Goal: Information Seeking & Learning: Learn about a topic

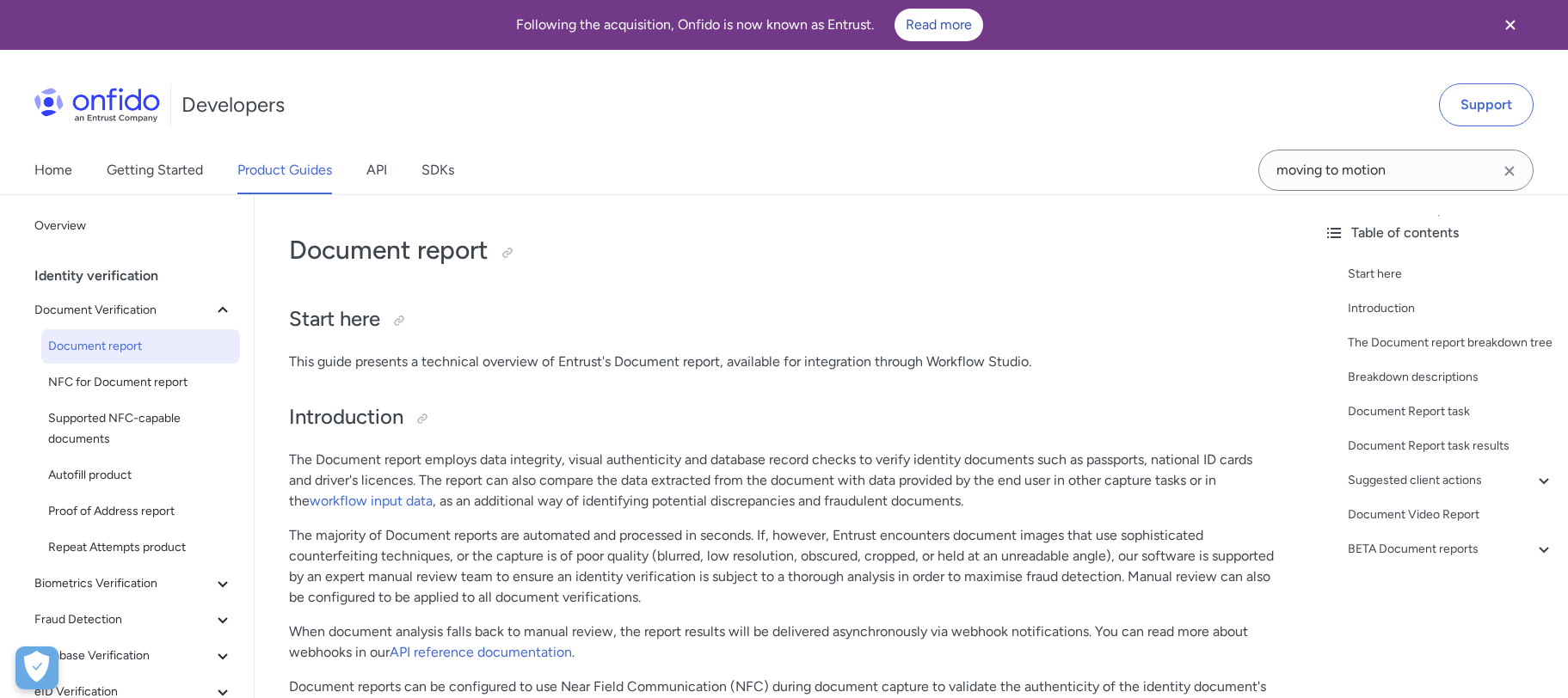
click at [1506, 172] on icon "Clear search field button" at bounding box center [1509, 171] width 21 height 21
click at [1407, 183] on input "Onfido search input field" at bounding box center [1396, 170] width 276 height 41
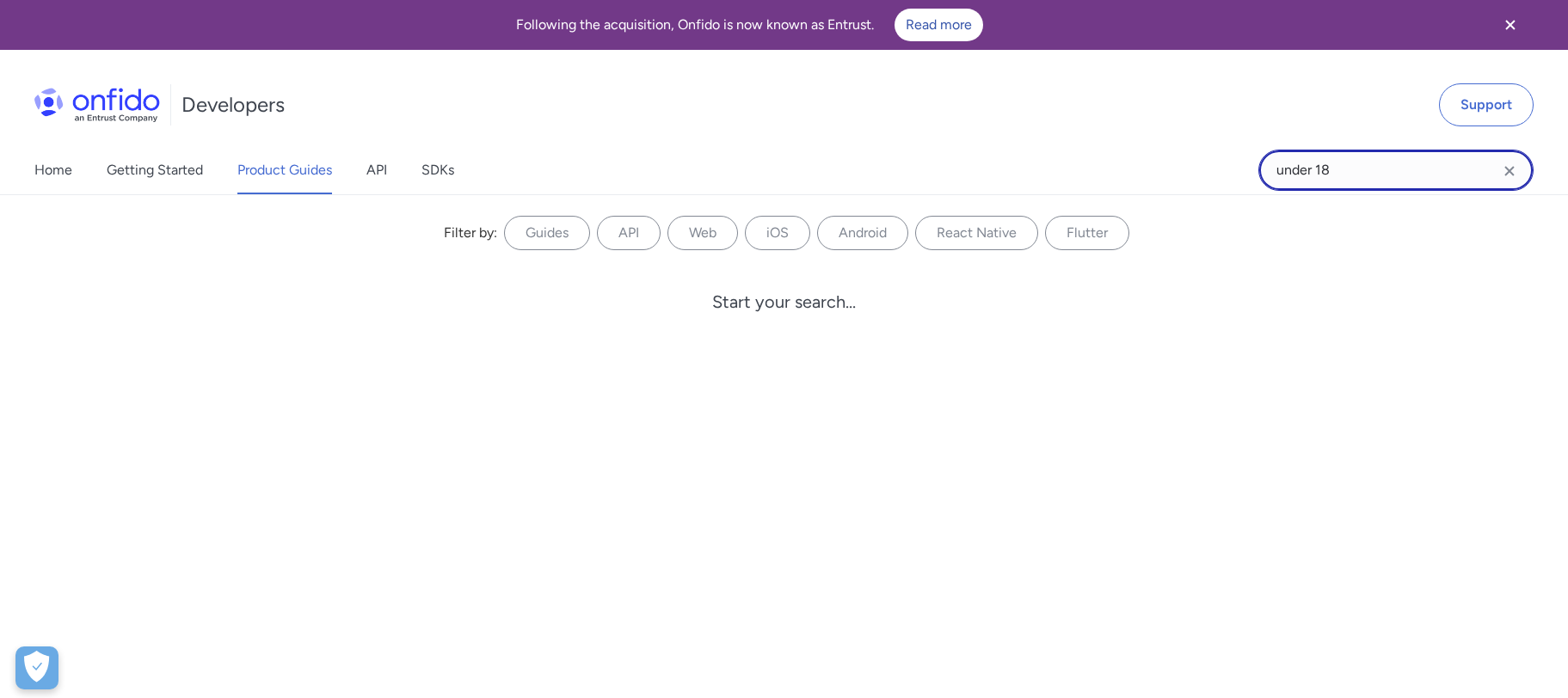
type input "under 18"
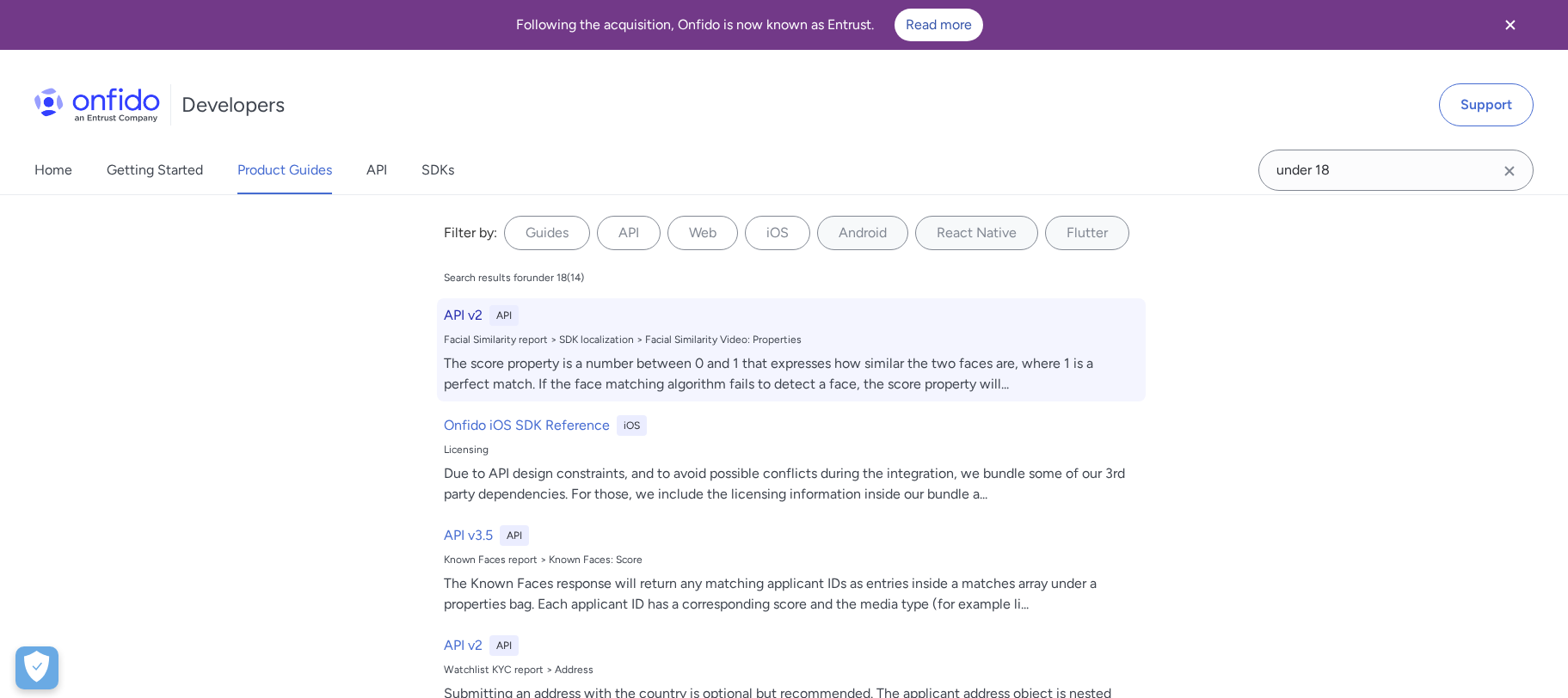
click at [661, 371] on div "The score property is a number between 0 and 1 that expresses how similar the t…" at bounding box center [790, 373] width 695 height 41
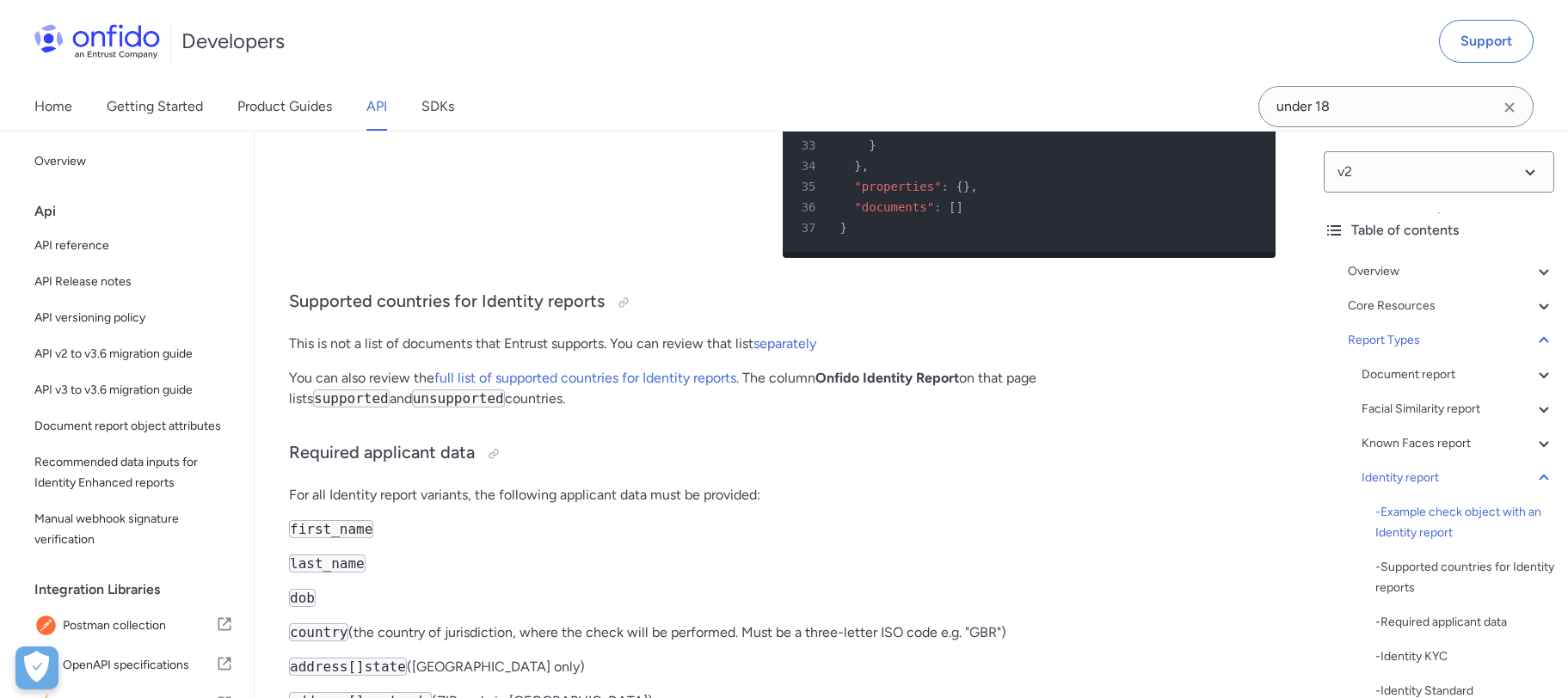
scroll to position [56857, 0]
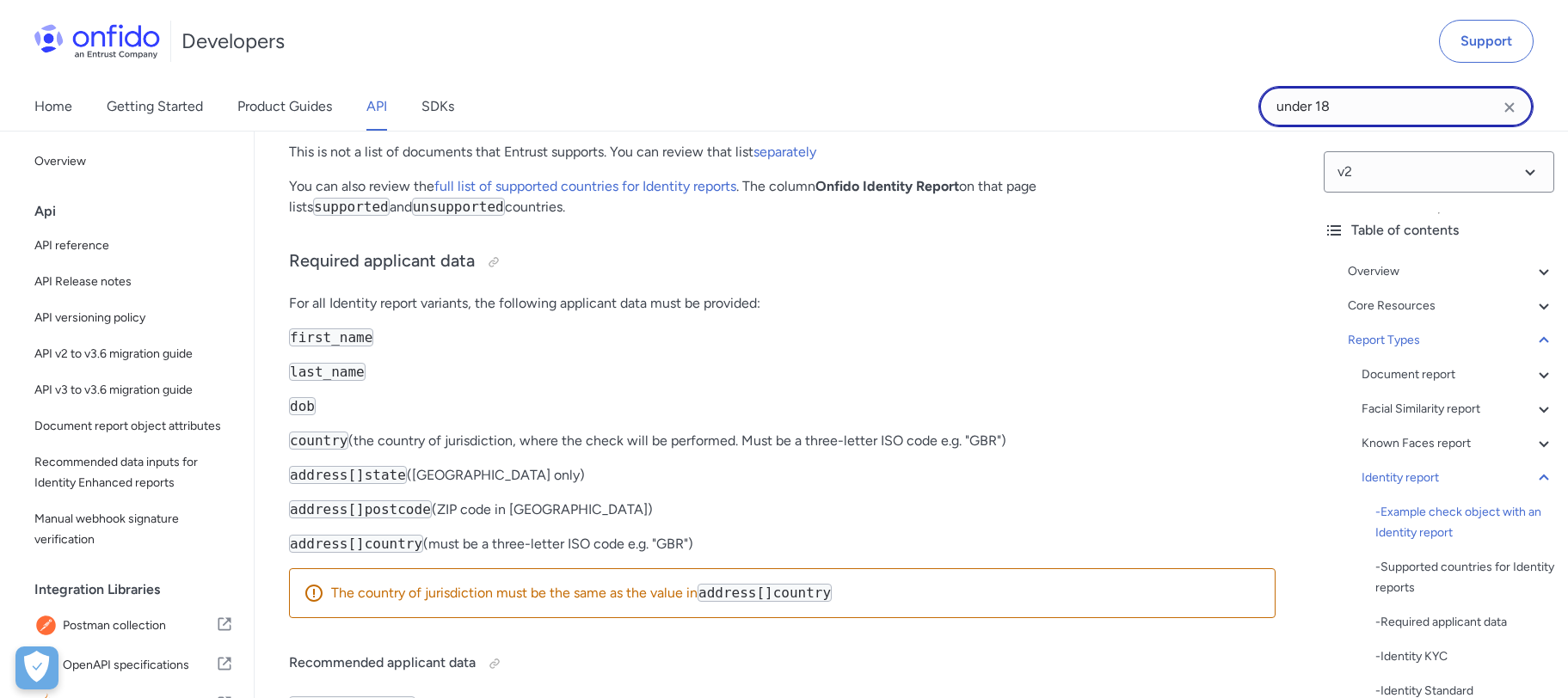
click at [1319, 112] on input "under 18" at bounding box center [1396, 106] width 276 height 41
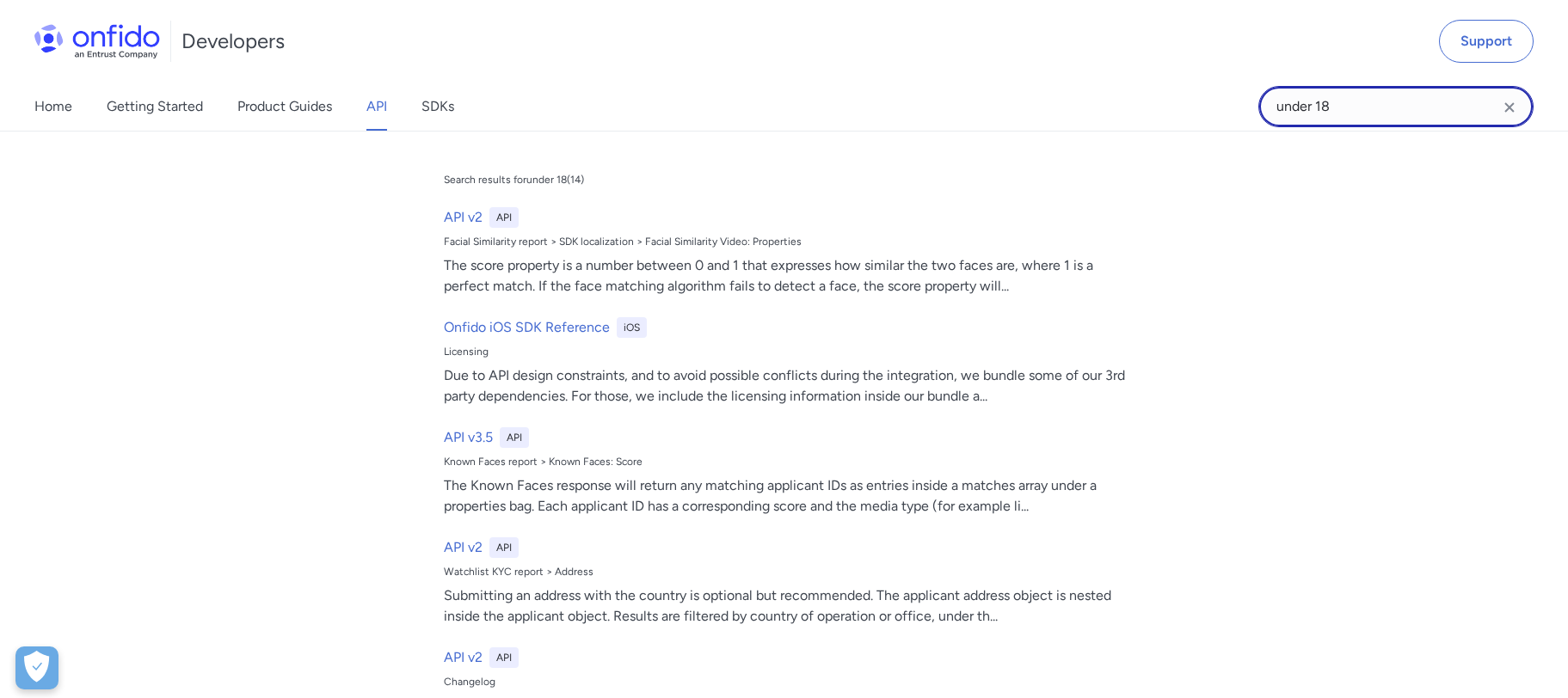
click at [1343, 111] on input "under 18" at bounding box center [1396, 106] width 276 height 41
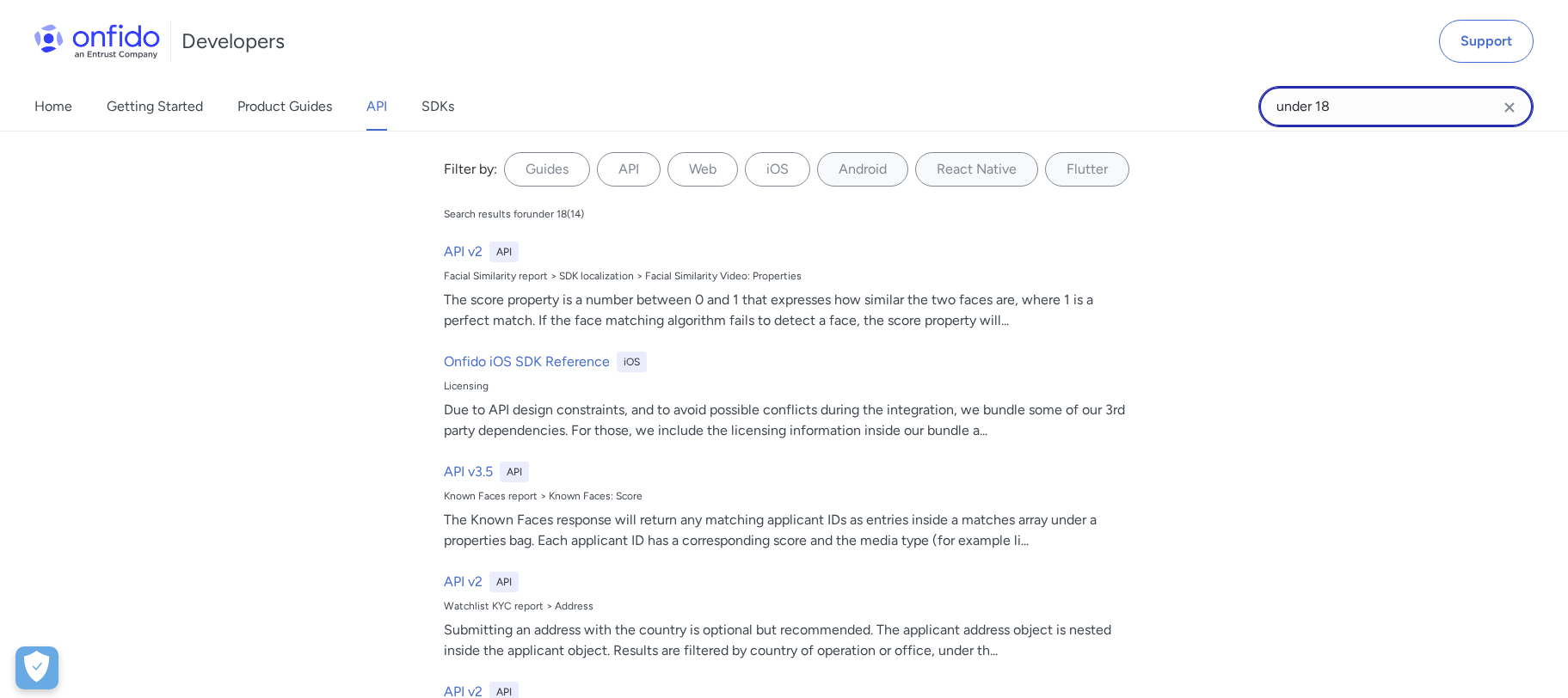
drag, startPoint x: 1345, startPoint y: 104, endPoint x: 1259, endPoint y: 108, distance: 86.1
click at [1259, 108] on input "under 18" at bounding box center [1396, 106] width 276 height 41
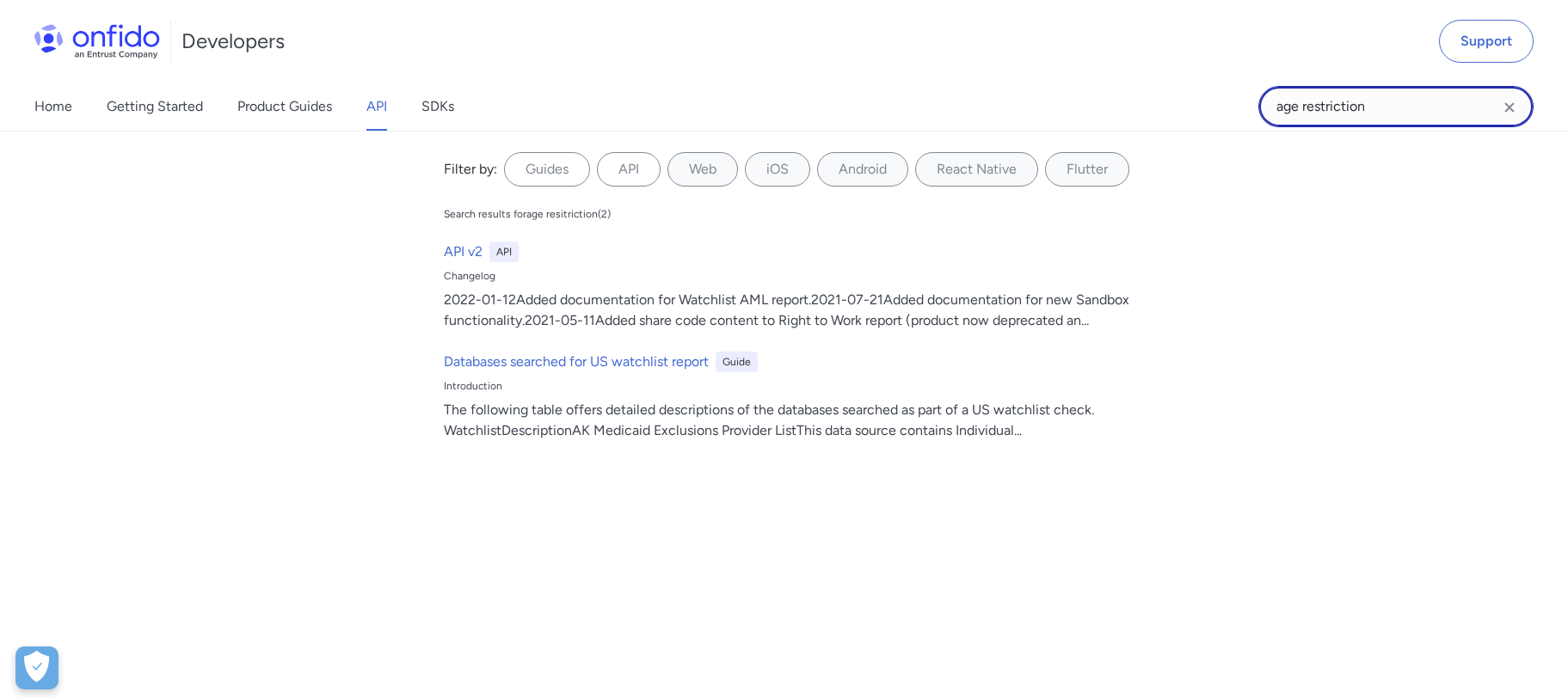
click at [1469, 113] on input "age restriction" at bounding box center [1396, 106] width 276 height 41
type input "age restriction"
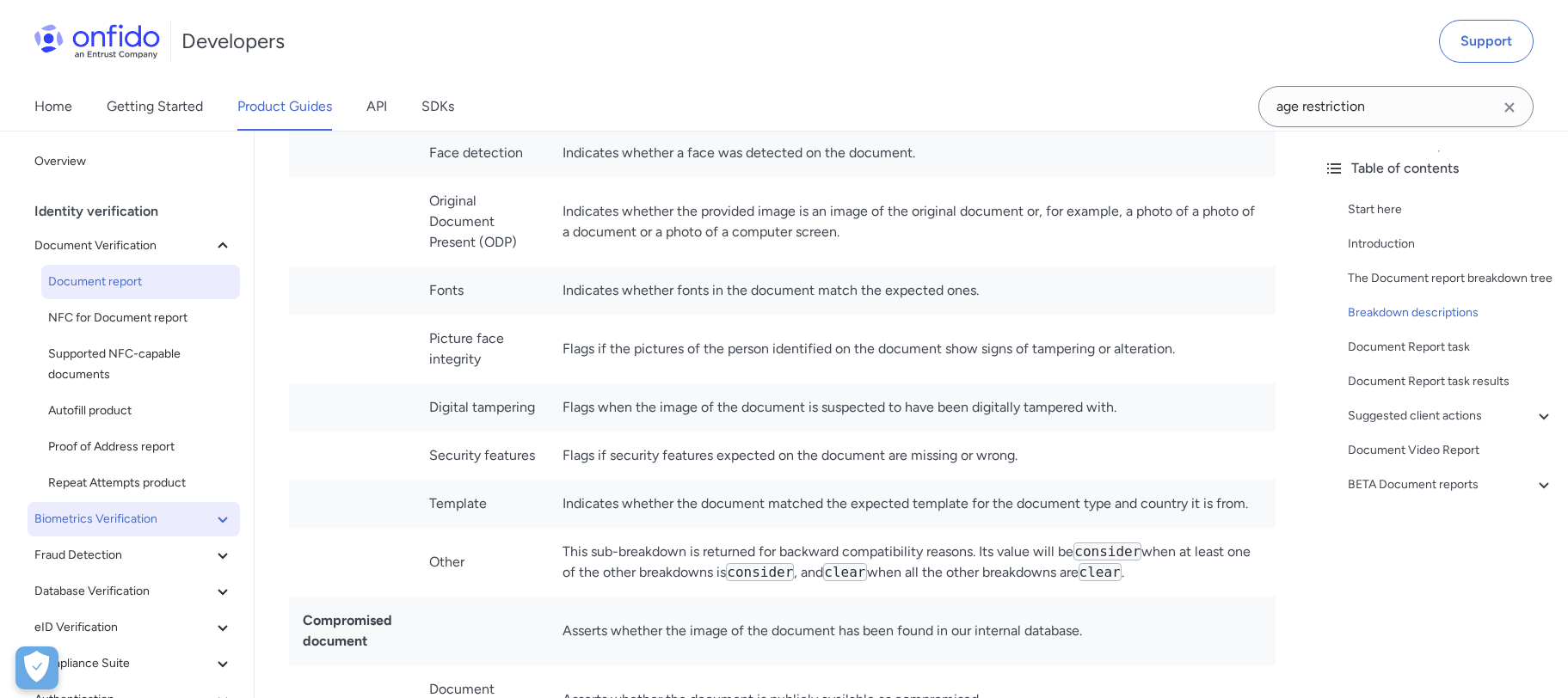
scroll to position [28, 0]
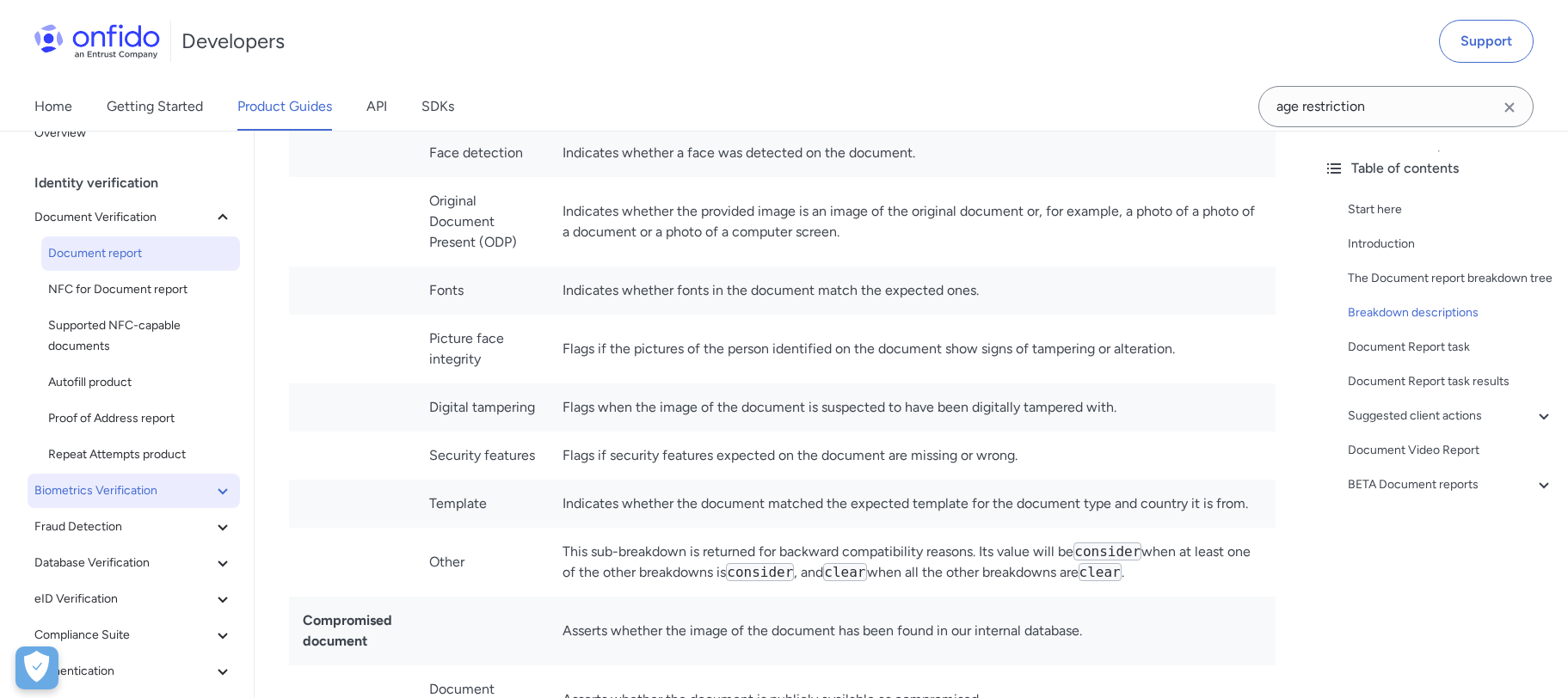
click at [127, 501] on button "Biometrics Verification" at bounding box center [133, 491] width 213 height 35
click at [120, 527] on span "Facial Similarity reports" at bounding box center [141, 526] width 185 height 21
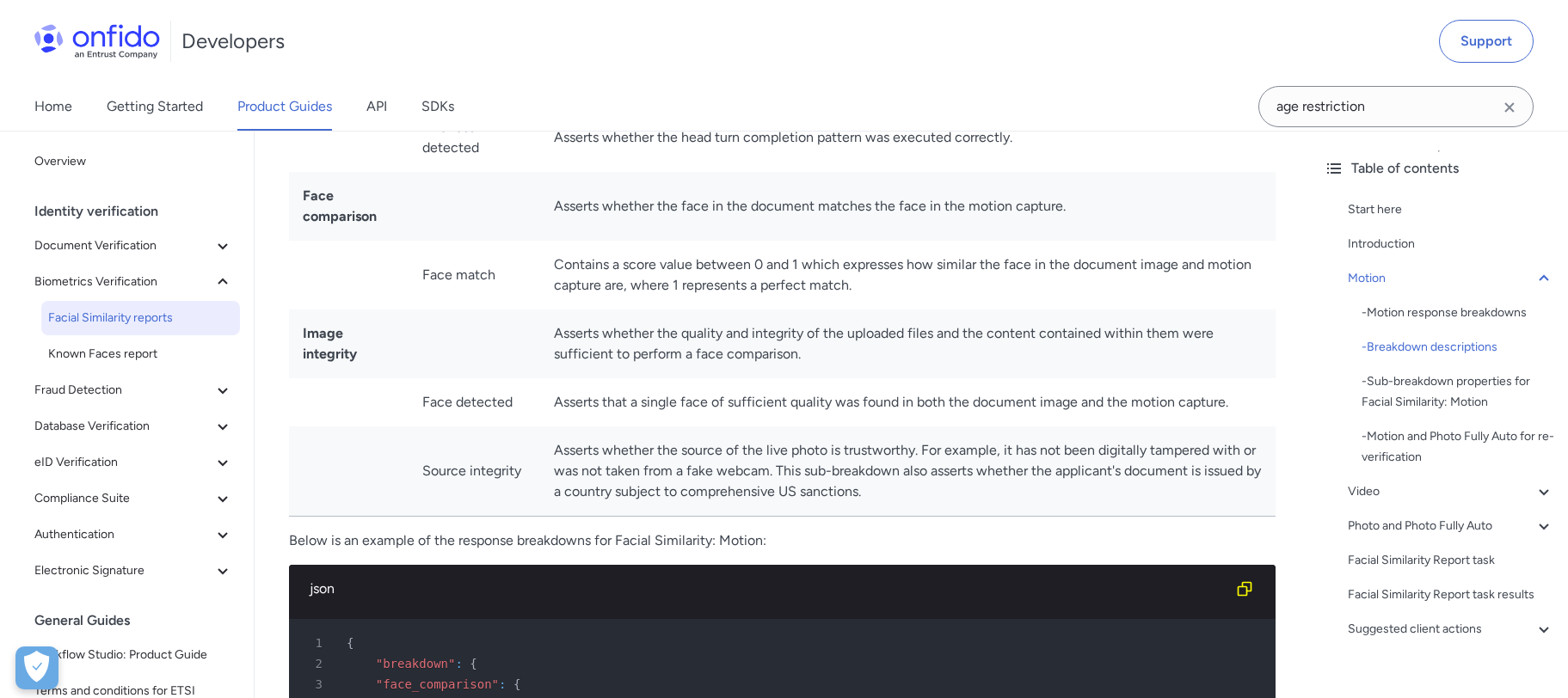
scroll to position [1521, 0]
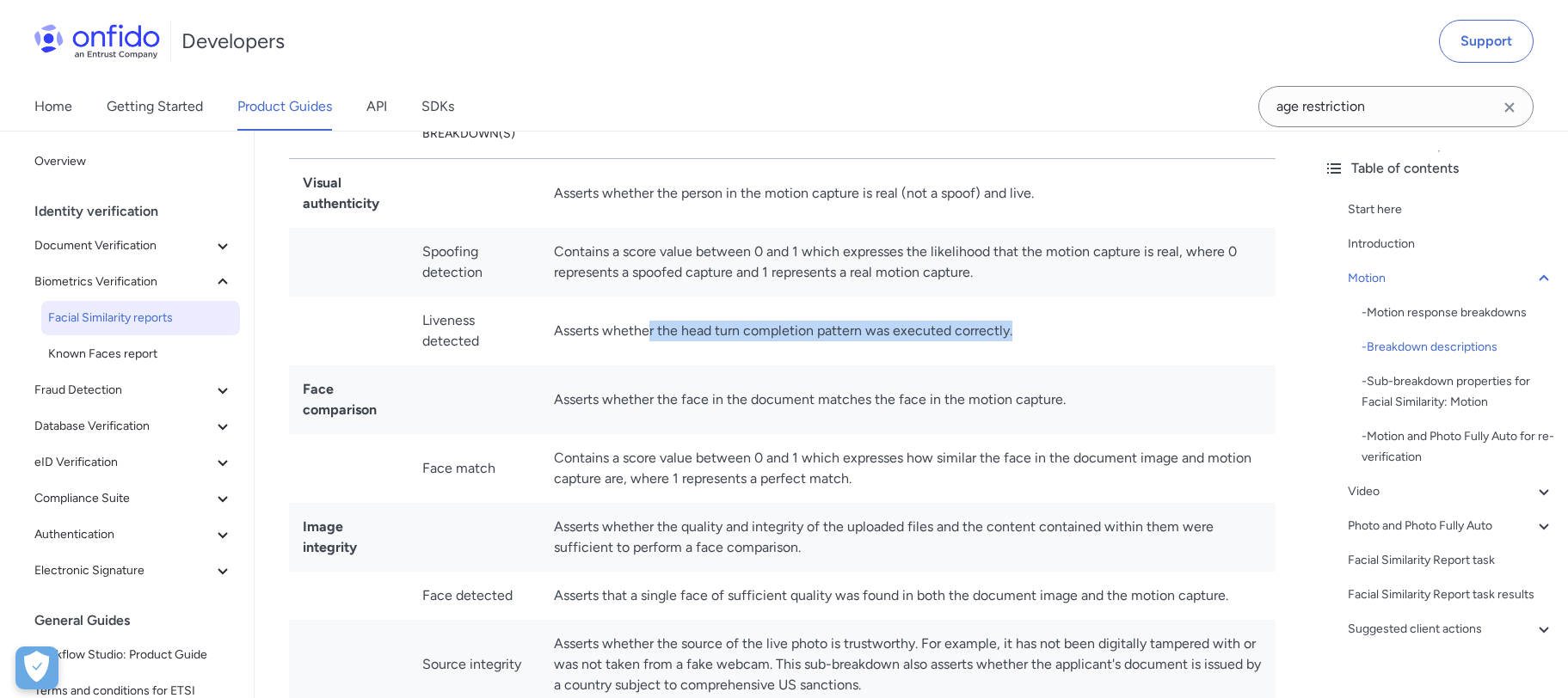
drag, startPoint x: 649, startPoint y: 332, endPoint x: 895, endPoint y: 344, distance: 246.3
click at [895, 344] on td "Asserts whether the head turn completion pattern was executed correctly." at bounding box center [908, 330] width 736 height 68
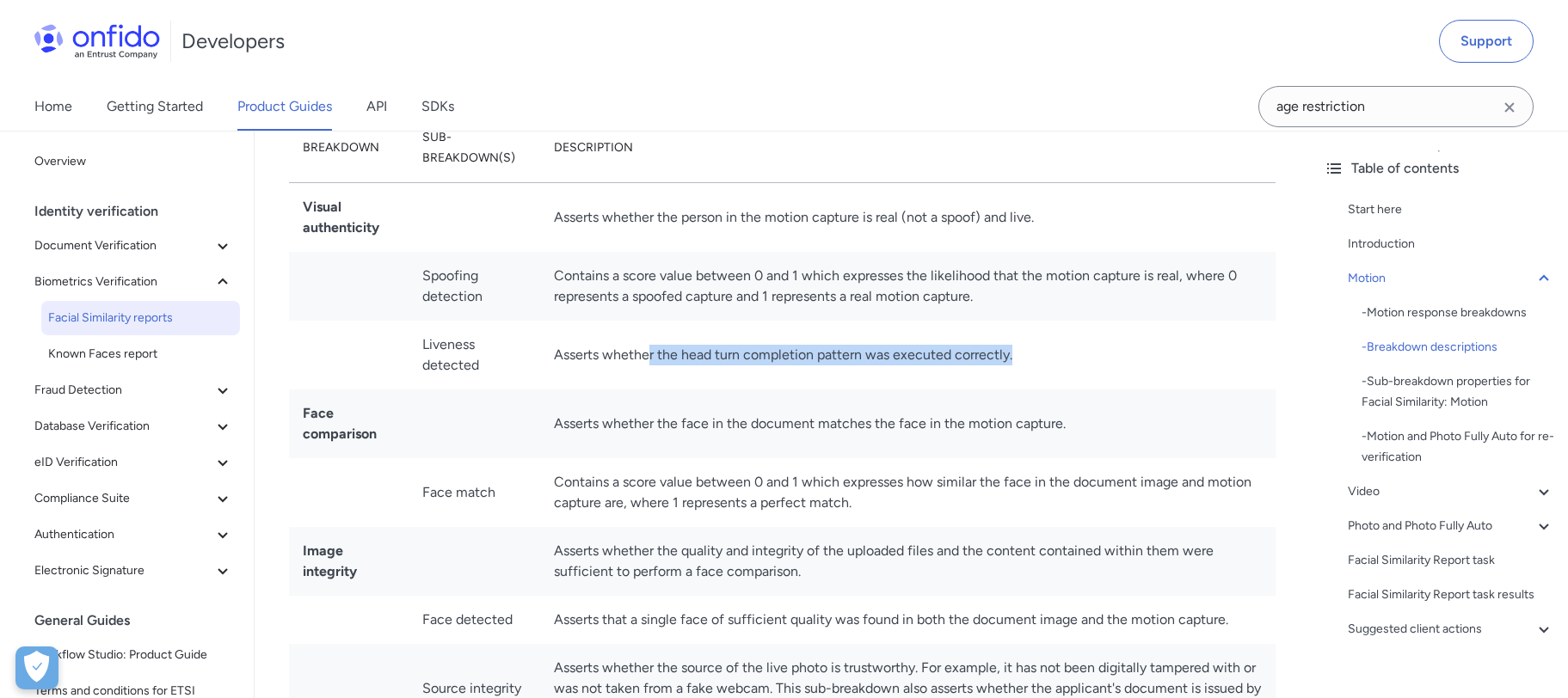
scroll to position [1429, 0]
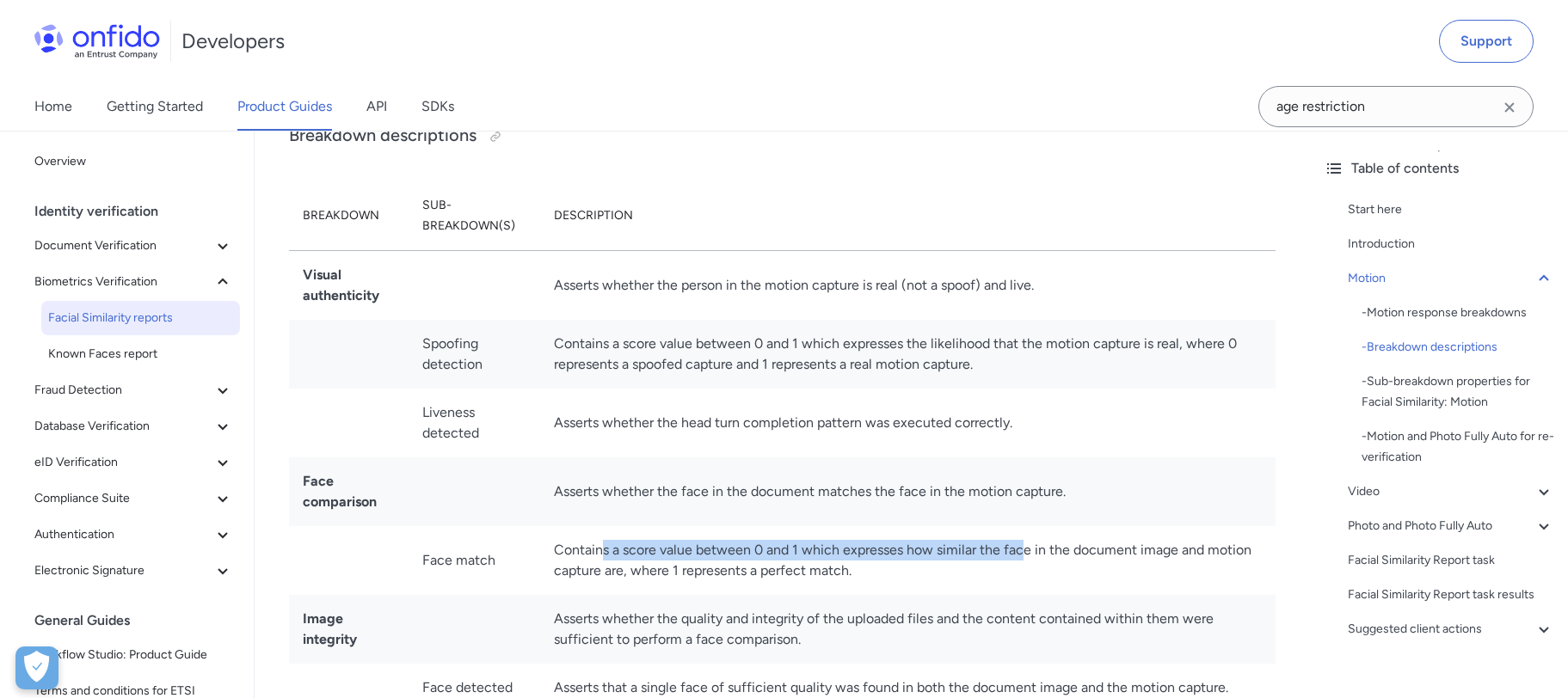
drag, startPoint x: 601, startPoint y: 557, endPoint x: 1018, endPoint y: 557, distance: 417.0
click at [1018, 557] on td "Contains a score value between 0 and 1 which expresses how similar the face in …" at bounding box center [908, 560] width 736 height 68
click at [1046, 561] on td "Contains a score value between 0 and 1 which expresses how similar the face in …" at bounding box center [908, 560] width 736 height 68
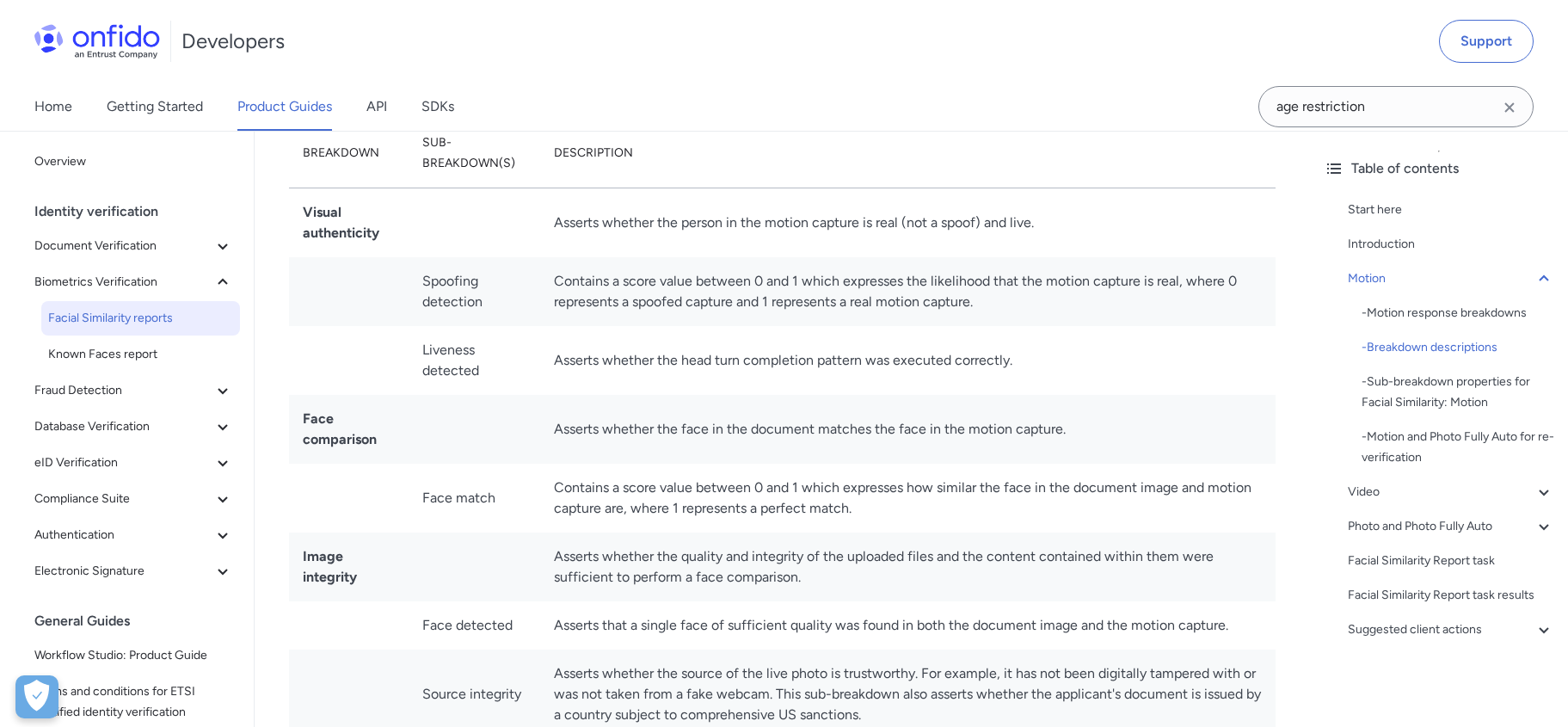
scroll to position [1521, 0]
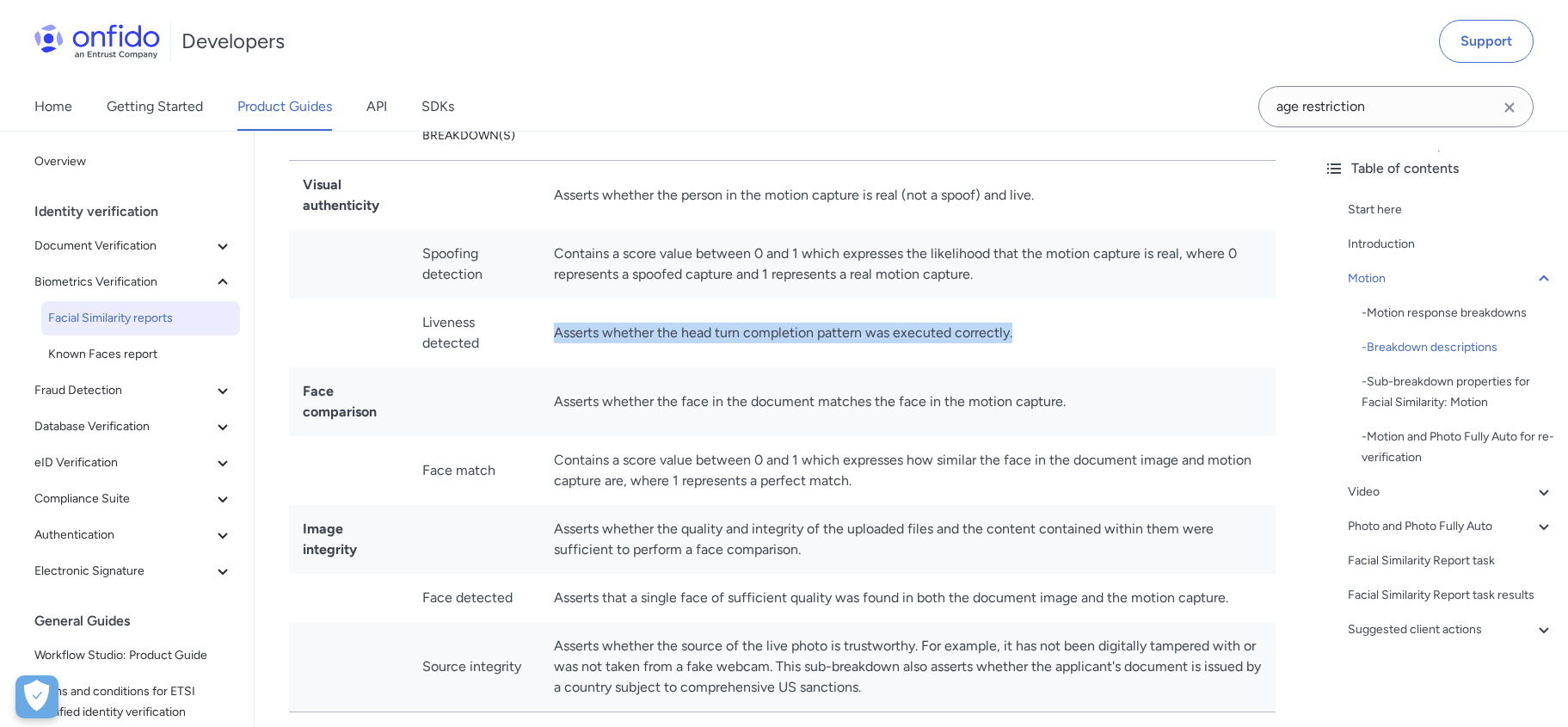
drag, startPoint x: 549, startPoint y: 334, endPoint x: 1017, endPoint y: 341, distance: 468.1
click at [1017, 341] on td "Asserts whether the head turn completion pattern was executed correctly." at bounding box center [908, 332] width 736 height 68
